Goal: Task Accomplishment & Management: Manage account settings

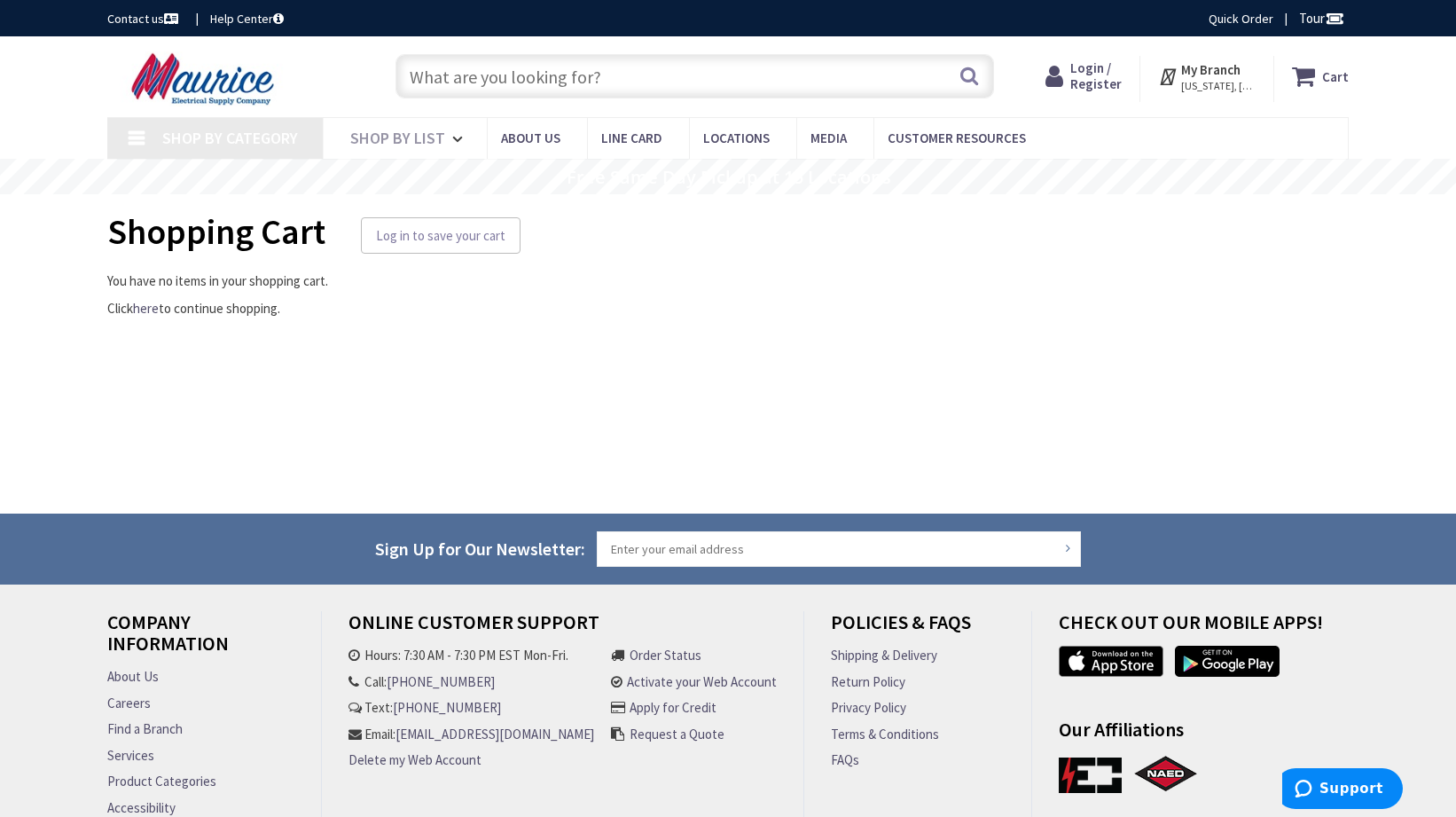
click at [1093, 76] on span "Login / Register" at bounding box center [1096, 76] width 52 height 33
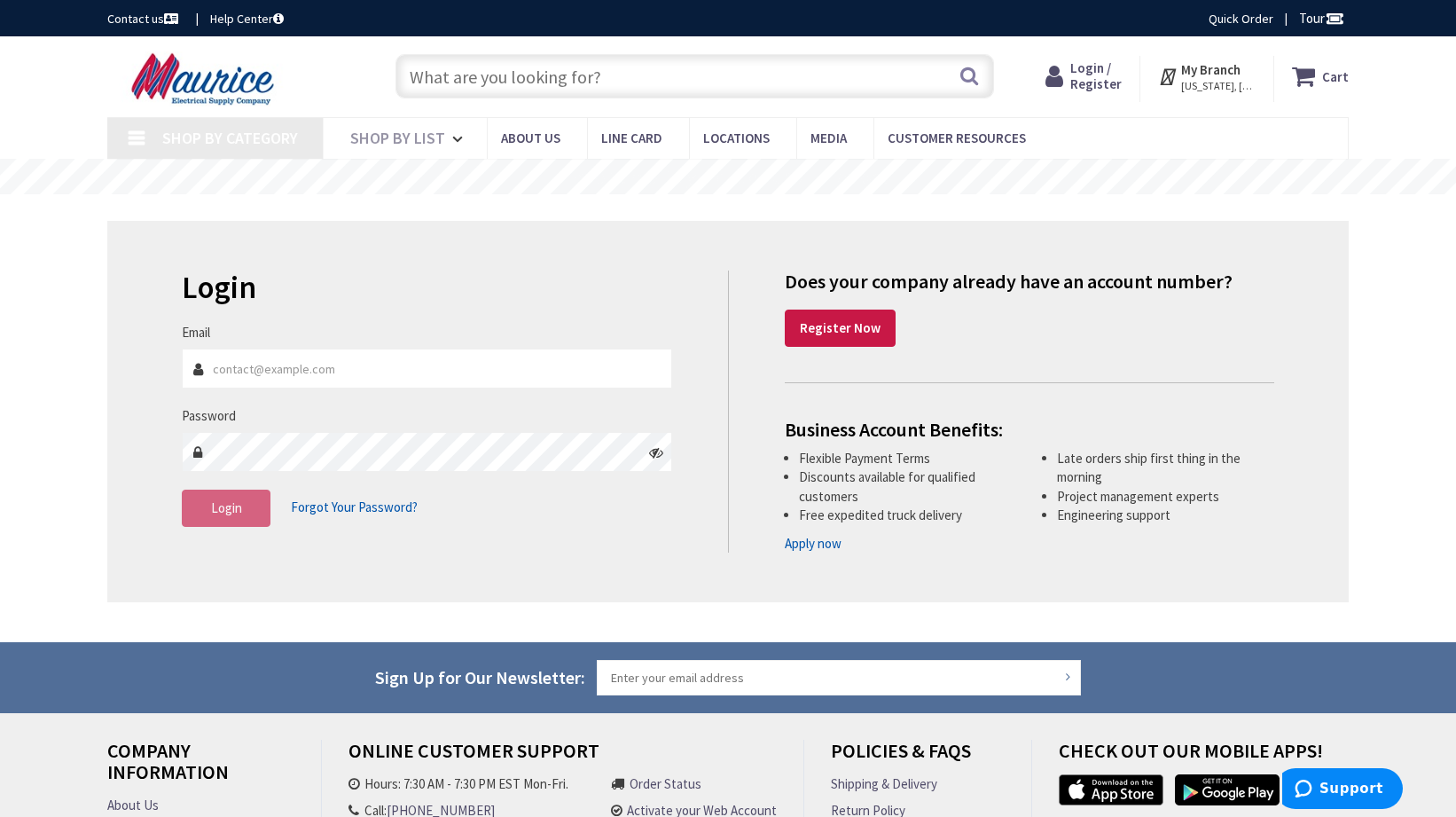
type input "[GEOGRAPHIC_DATA][US_STATE], [GEOGRAPHIC_DATA]"
click at [267, 366] on input "Email" at bounding box center [427, 369] width 490 height 40
type input "[PERSON_NAME][EMAIL_ADDRESS][DOMAIN_NAME]"
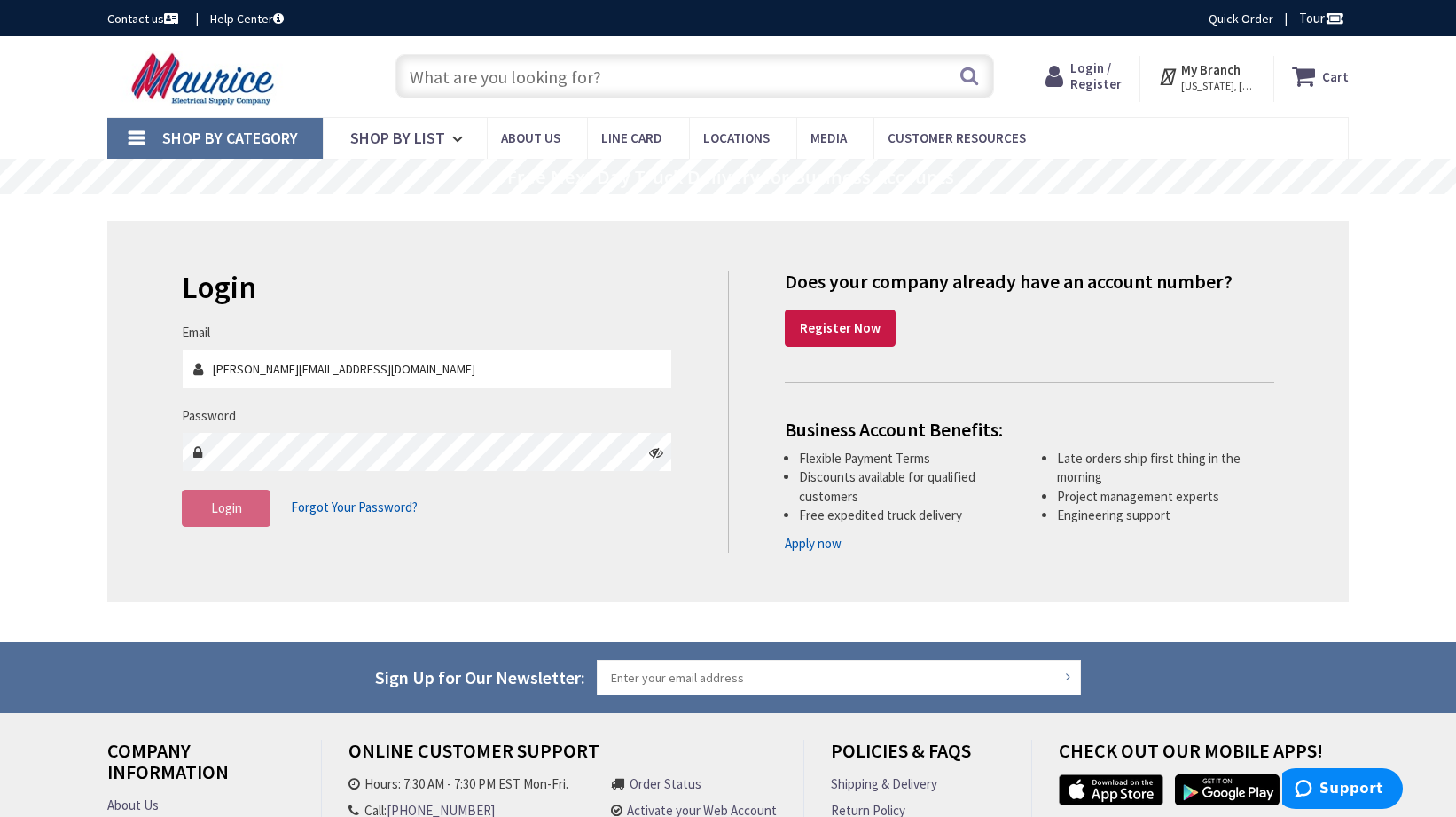
click at [659, 454] on icon at bounding box center [657, 452] width 14 height 14
